Goal: Task Accomplishment & Management: Complete application form

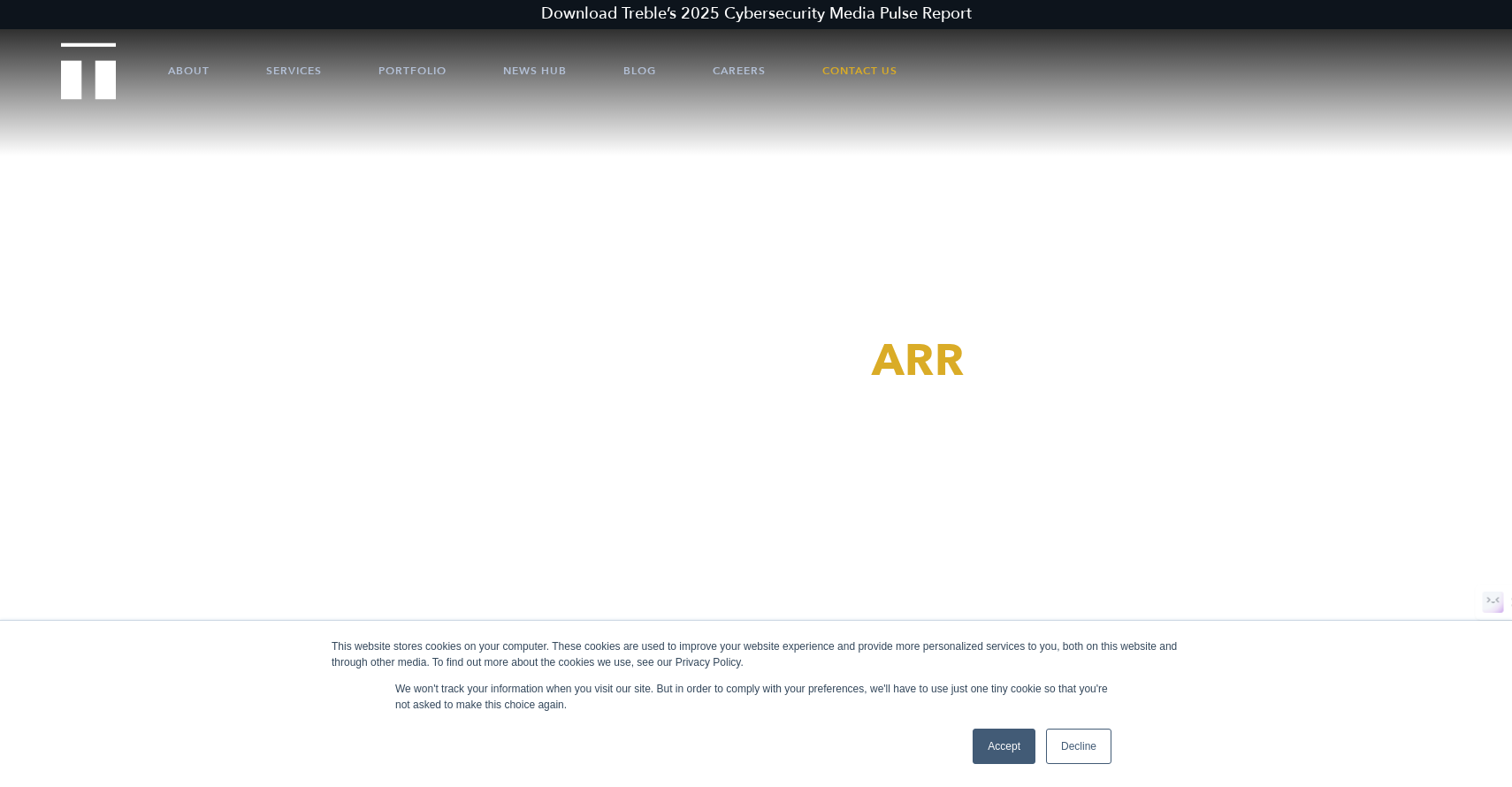
click at [1016, 748] on link "Accept" at bounding box center [1003, 747] width 63 height 36
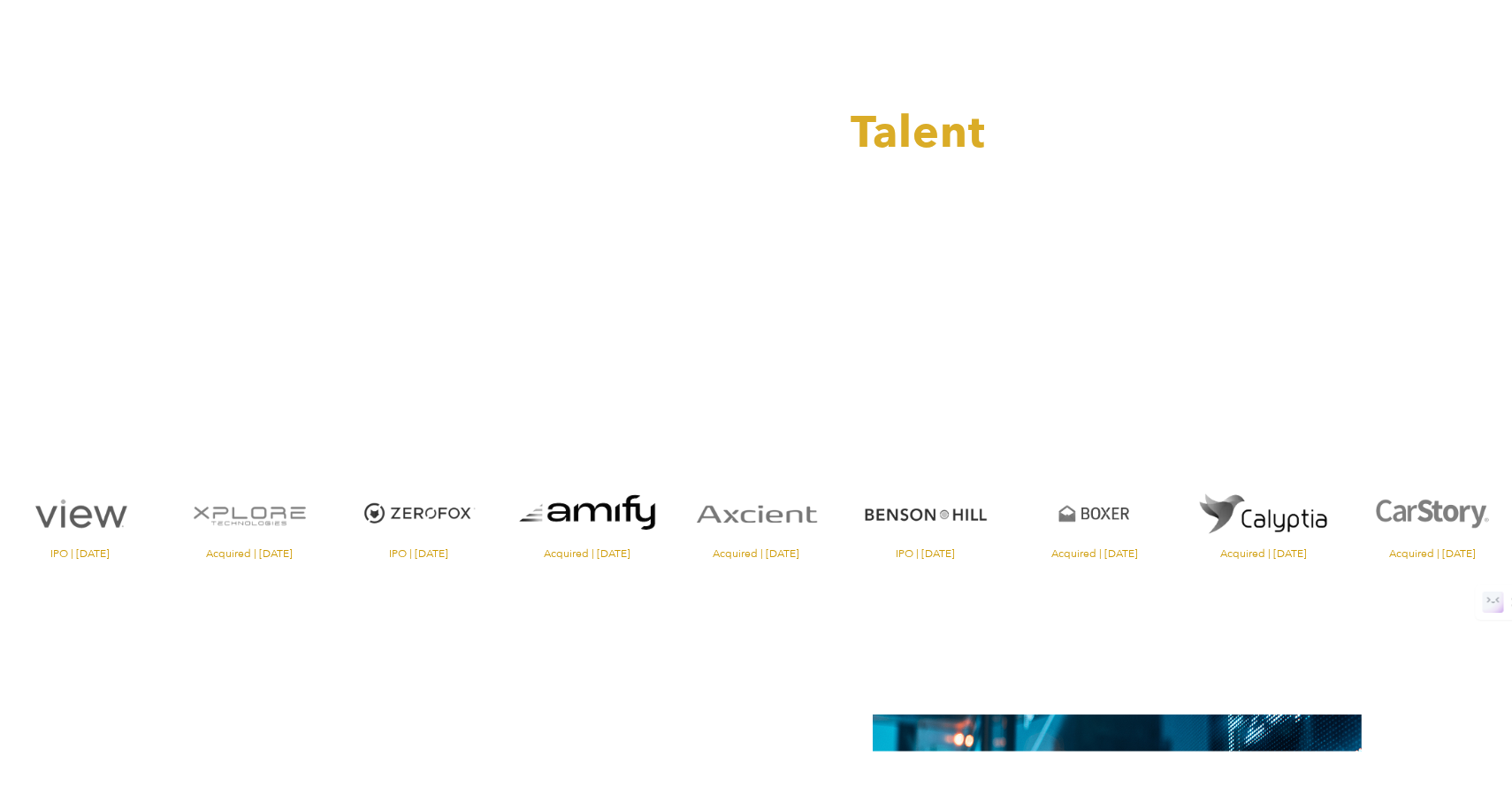
scroll to position [251, 0]
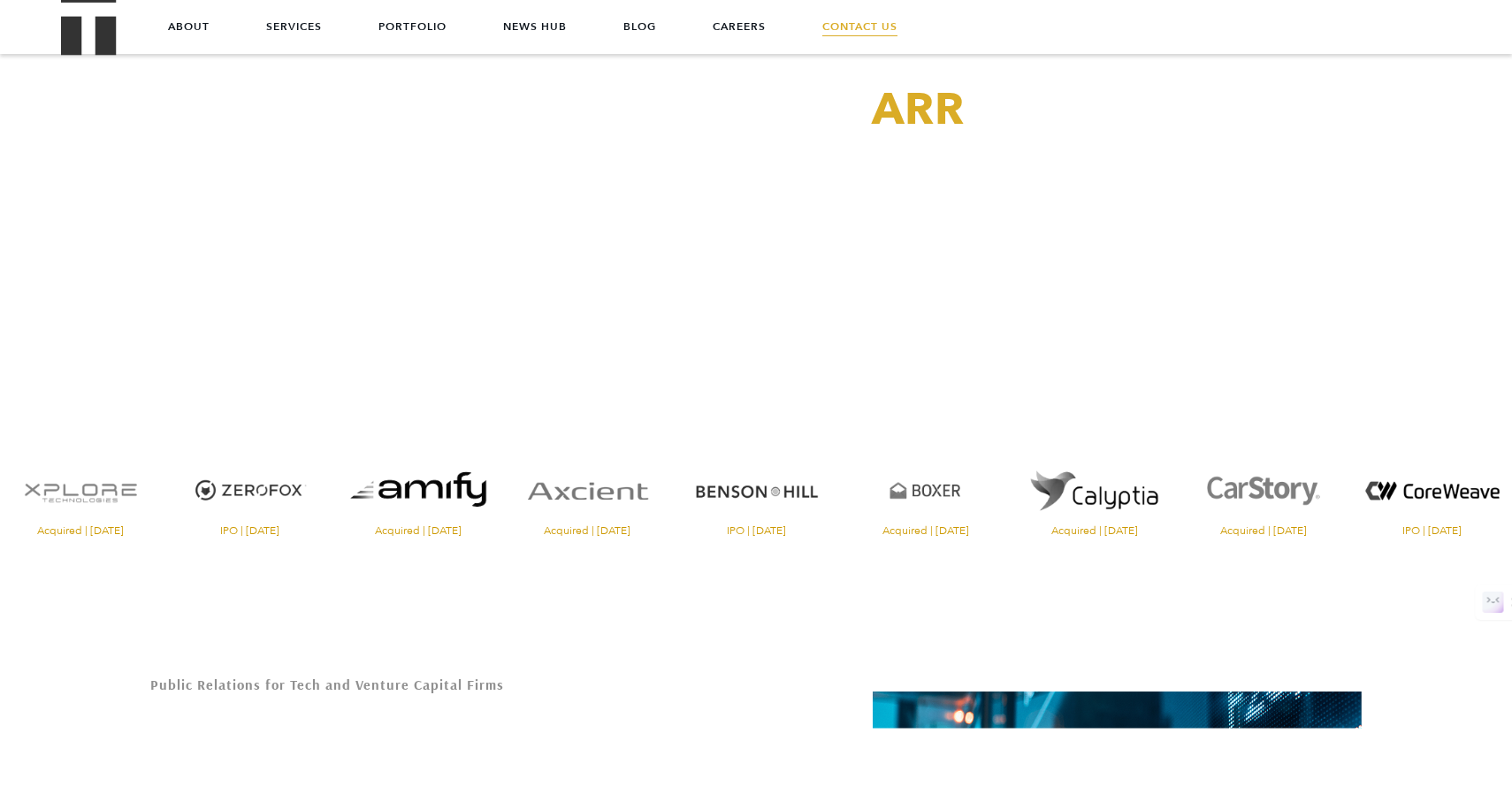
click at [851, 25] on link "Contact Us" at bounding box center [860, 26] width 75 height 53
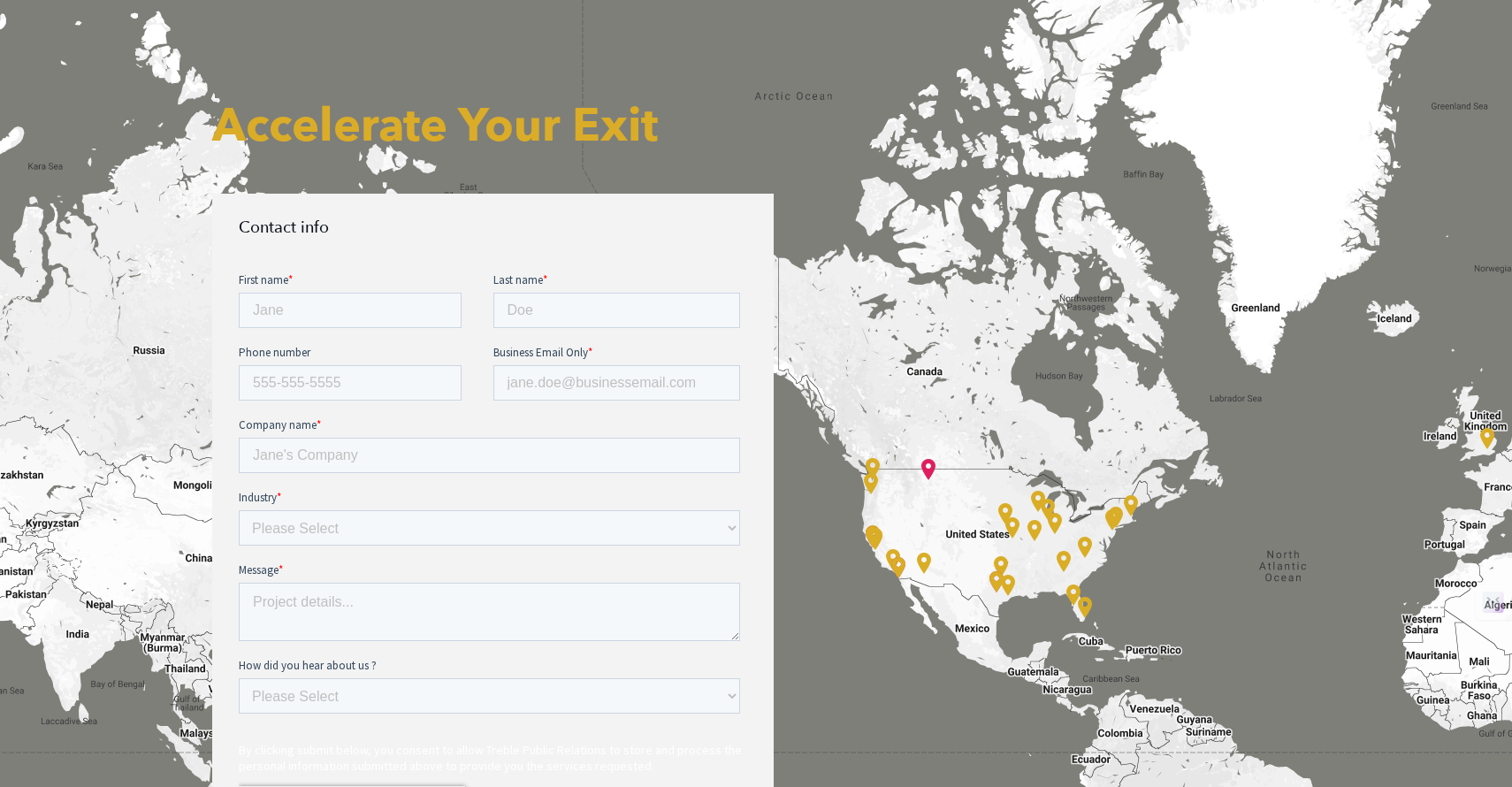
scroll to position [656, 0]
drag, startPoint x: 387, startPoint y: 311, endPoint x: 392, endPoint y: 293, distance: 18.7
click at [387, 311] on input "First name *" at bounding box center [350, 308] width 223 height 36
click at [393, 291] on input "First name *" at bounding box center [350, 308] width 223 height 36
type input "Ivy"
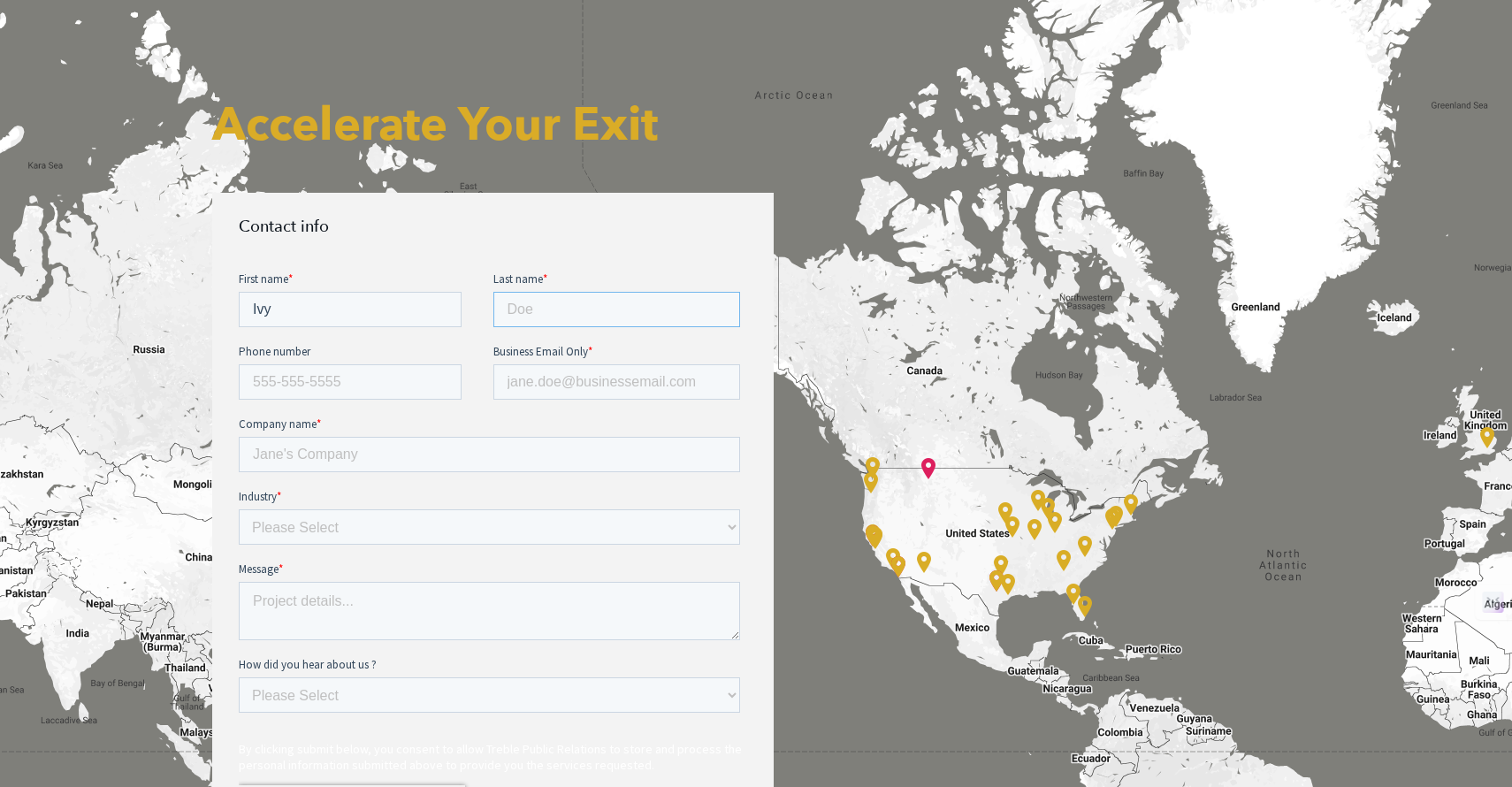
click at [536, 307] on input "Last name *" at bounding box center [617, 308] width 247 height 36
type input "Chen"
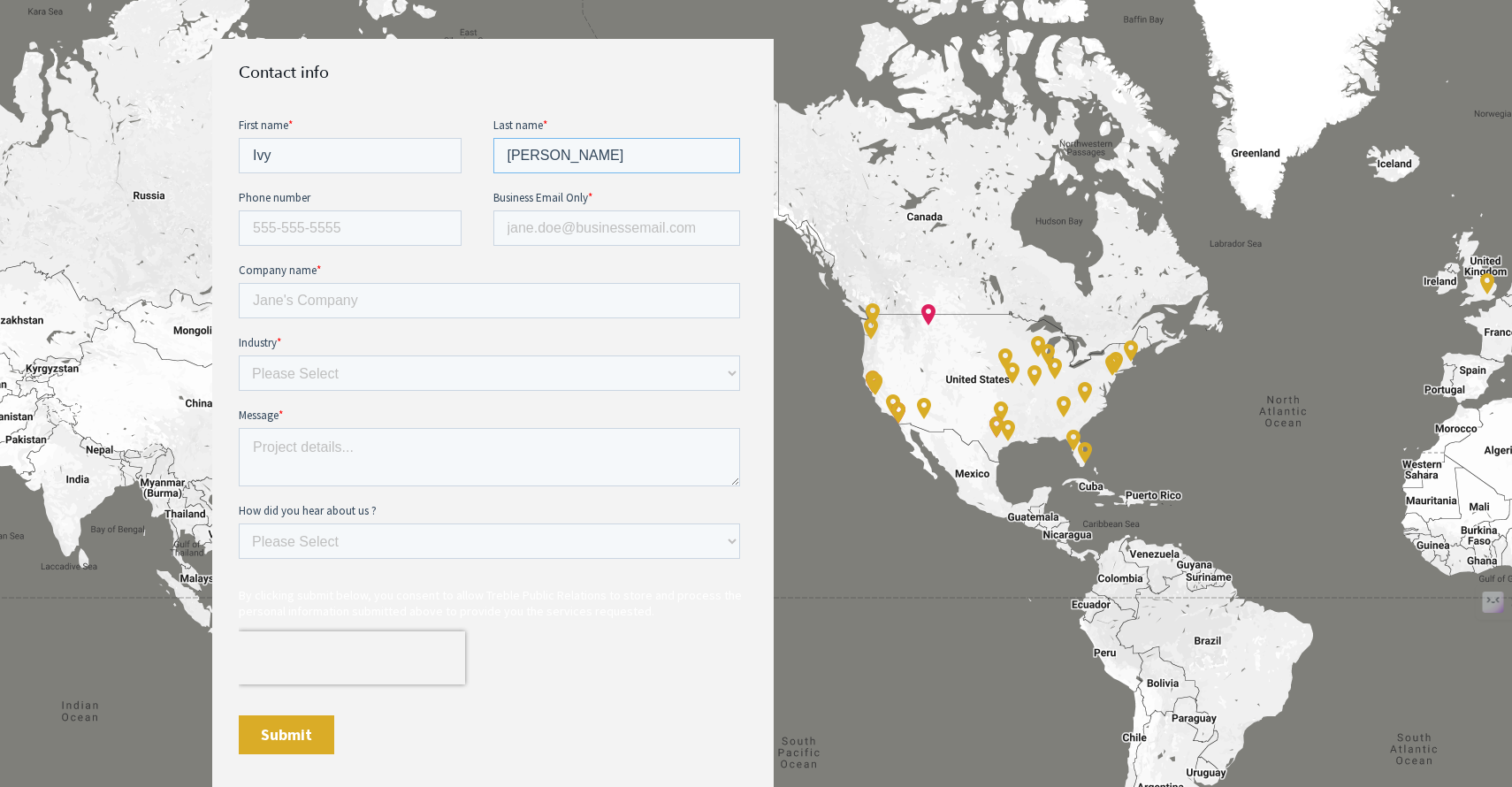
scroll to position [809, 0]
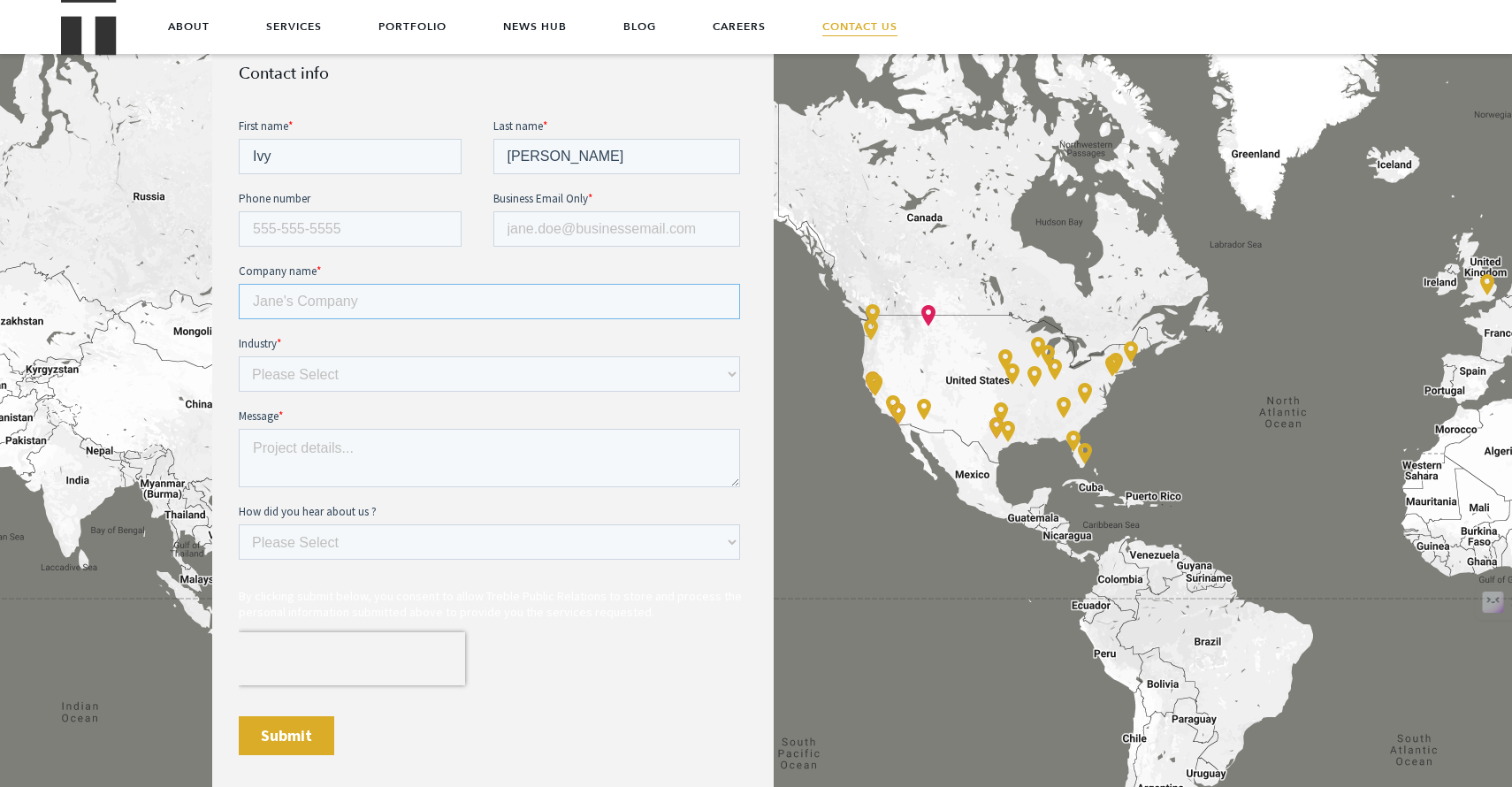
click at [313, 299] on input "Company name *" at bounding box center [489, 301] width 501 height 36
type input "VOC.AI"
click at [528, 245] on fieldset "Phone number Business Email Only *" at bounding box center [493, 225] width 509 height 72
click at [526, 236] on input "Business Email Only *" at bounding box center [617, 229] width 247 height 36
type input "ichen@solvea.cx"
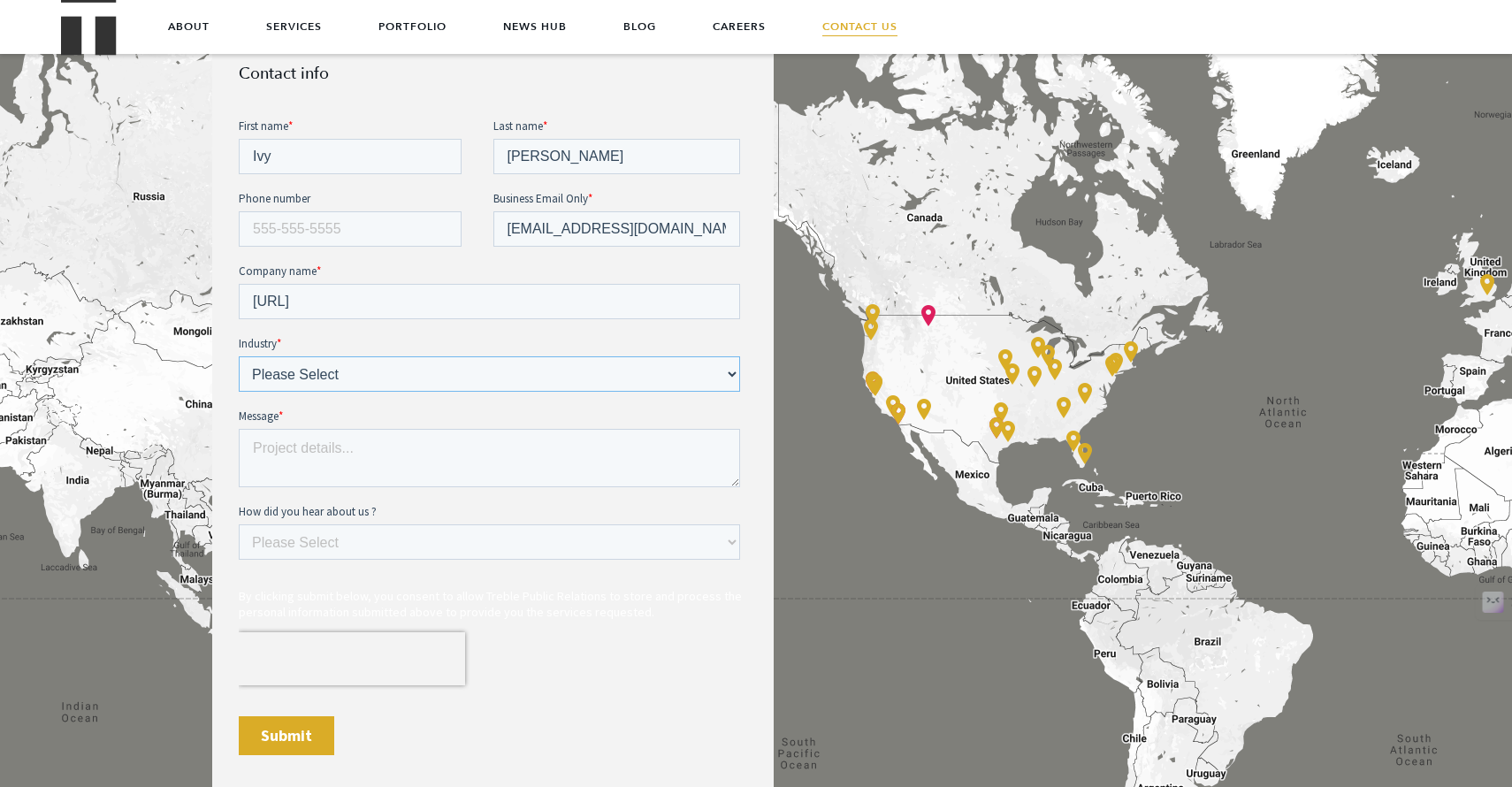
click at [447, 368] on select "Please Select E-commerce AI API Big Data Bio Tech (including Life Sciences) Blo…" at bounding box center [489, 373] width 501 height 36
select select "AI"
click at [239, 355] on select "Please Select E-commerce AI API Big Data Bio Tech (including Life Sciences) Blo…" at bounding box center [489, 373] width 501 height 36
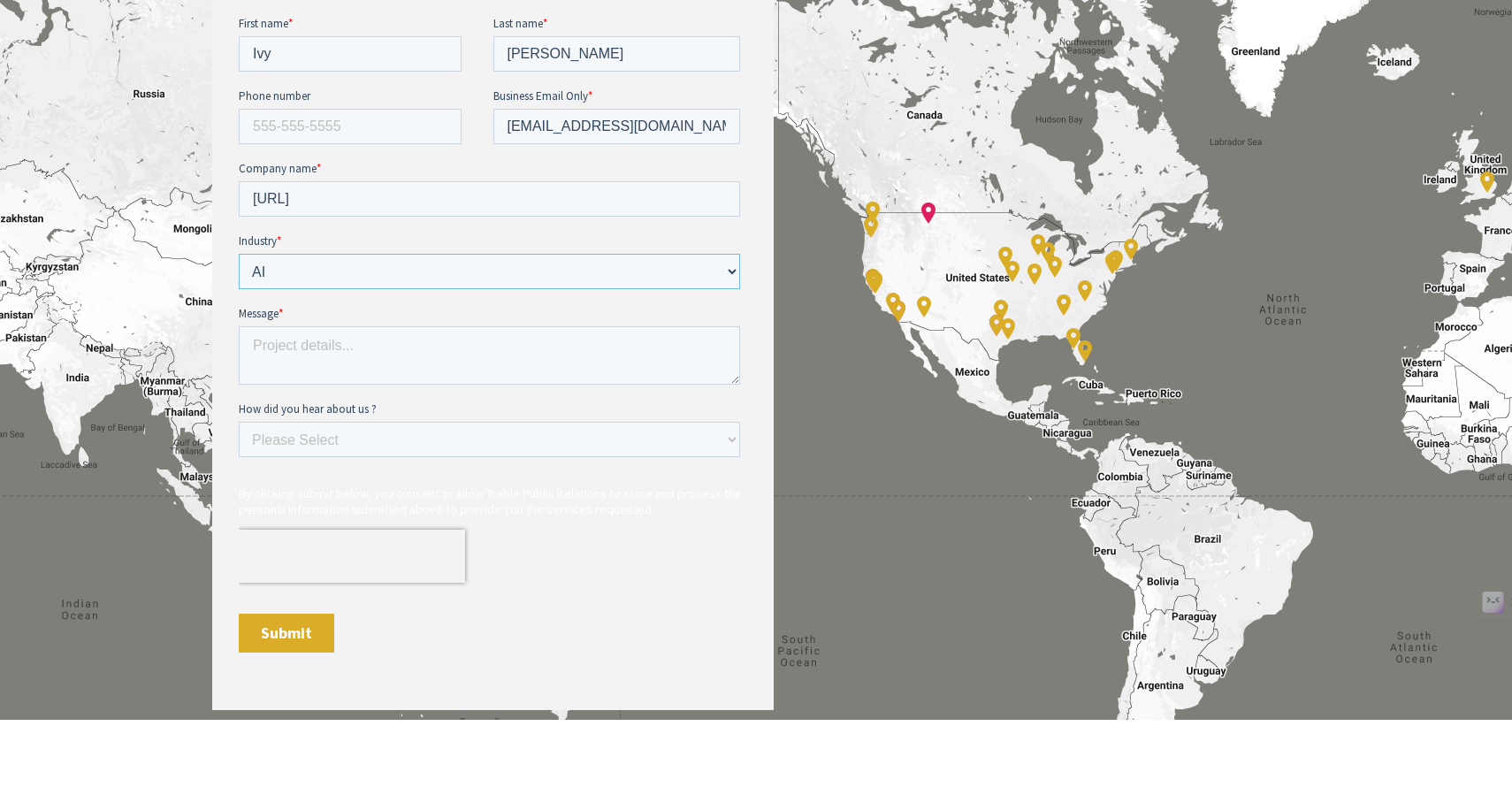
scroll to position [911, 0]
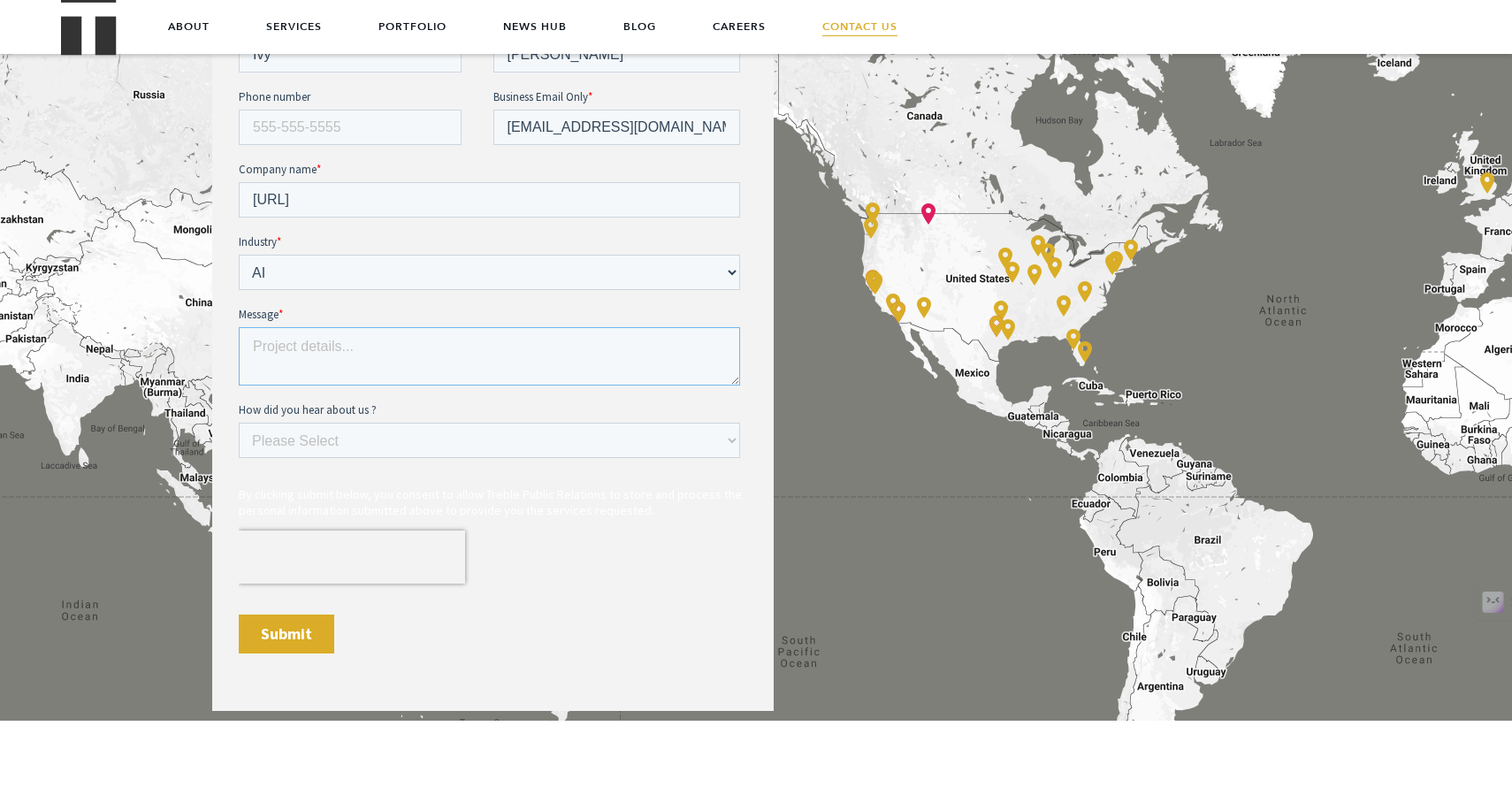
click at [389, 364] on textarea "Message *" at bounding box center [489, 355] width 501 height 58
